Goal: Register for event/course: Sign up to attend an event or enroll in a course

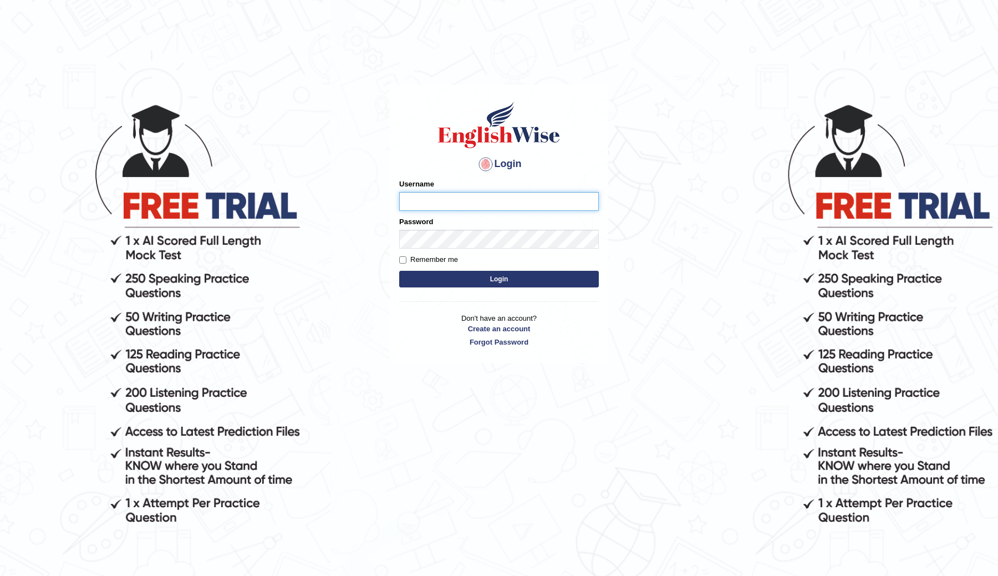
type input "ChimiZam"
click at [489, 283] on button "Login" at bounding box center [499, 279] width 200 height 17
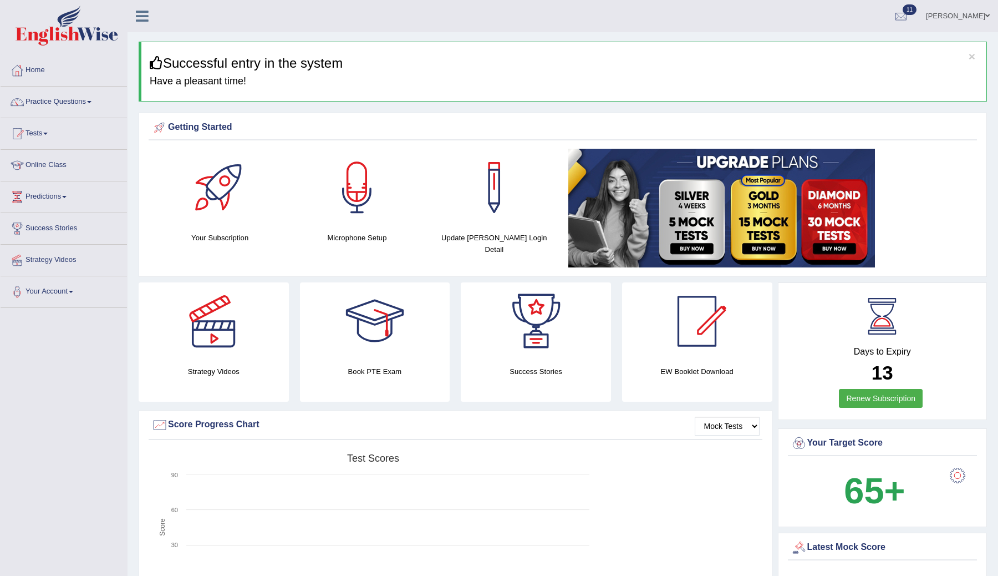
click at [31, 133] on link "Tests" at bounding box center [64, 132] width 126 height 28
click at [39, 180] on link "Take Mock Test" at bounding box center [73, 179] width 104 height 20
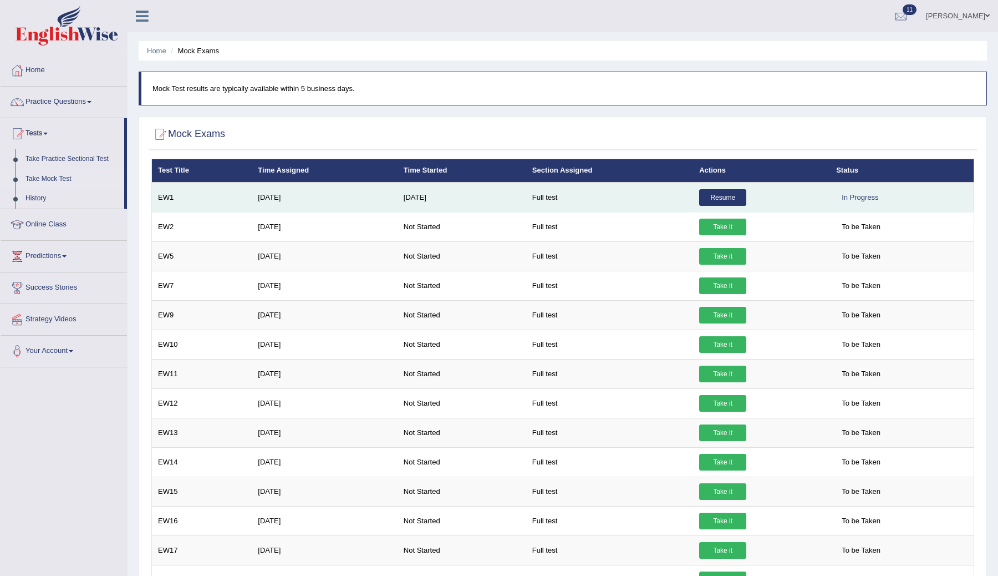
click at [720, 195] on link "Resume" at bounding box center [722, 197] width 47 height 17
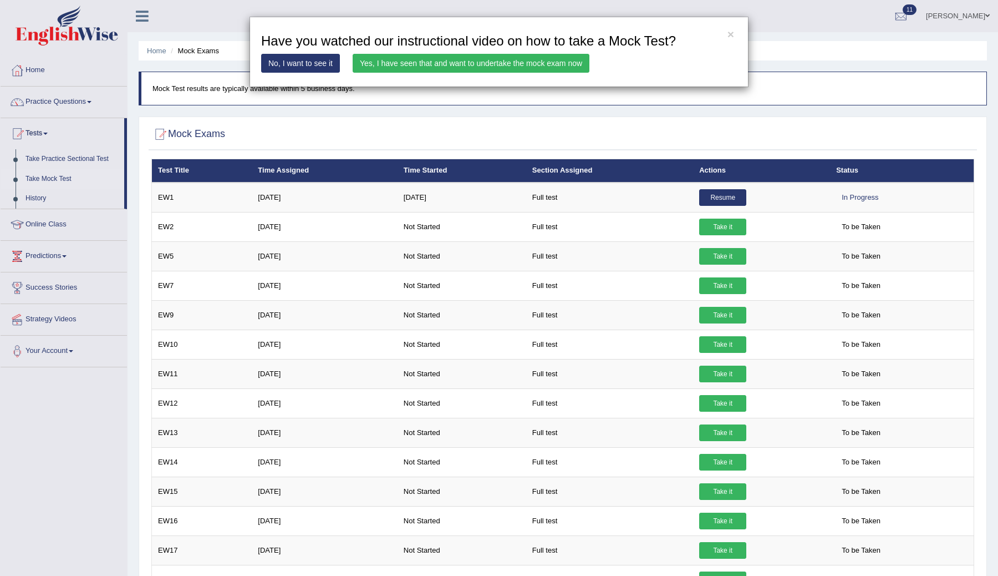
click at [481, 66] on link "Yes, I have seen that and want to undertake the mock exam now" at bounding box center [471, 63] width 237 height 19
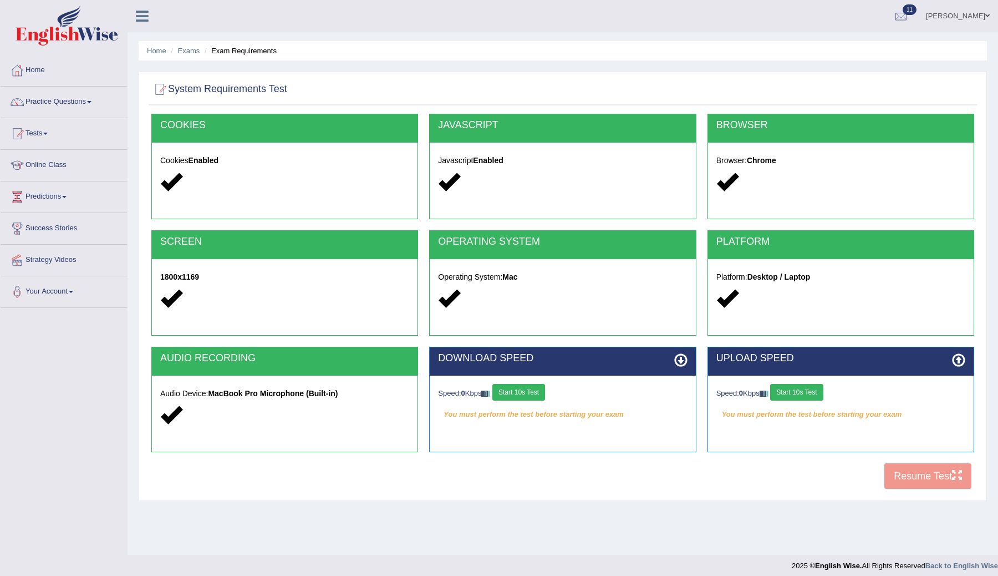
click at [526, 397] on button "Start 10s Test" at bounding box center [519, 392] width 53 height 17
click at [802, 397] on div "Speed: 0 Kbps Start 10s Test" at bounding box center [841, 393] width 249 height 19
click at [539, 392] on button "Start 10s Test" at bounding box center [531, 392] width 53 height 17
click at [805, 394] on div "Speed: 0 Kbps Start 10s Test" at bounding box center [841, 393] width 249 height 19
click at [530, 388] on button "Start 10s Test" at bounding box center [531, 392] width 53 height 17
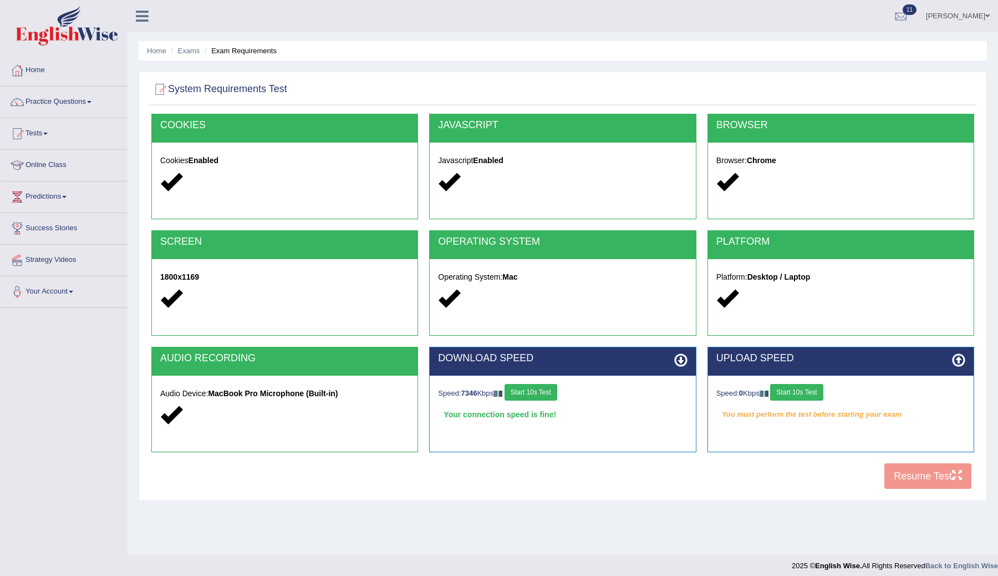
click at [803, 391] on button "Start 10s Test" at bounding box center [796, 392] width 53 height 17
click at [829, 394] on button "Start 10s Test" at bounding box center [813, 392] width 53 height 17
click at [902, 473] on button "Resume Test" at bounding box center [928, 476] width 87 height 26
